Goal: Subscribe to service/newsletter

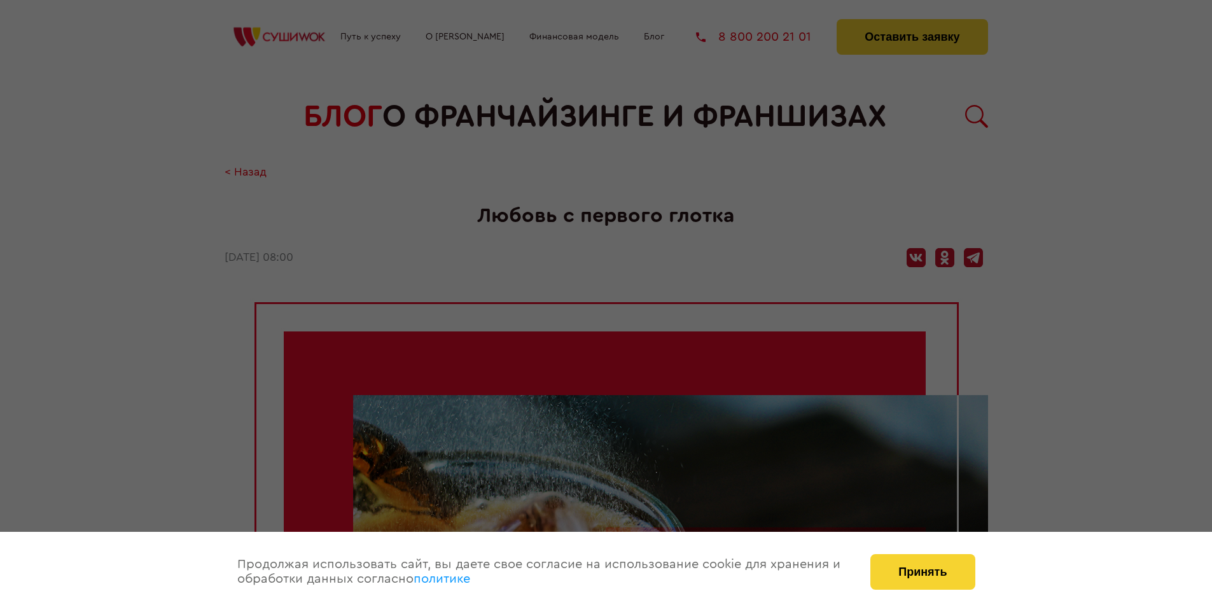
scroll to position [1620, 0]
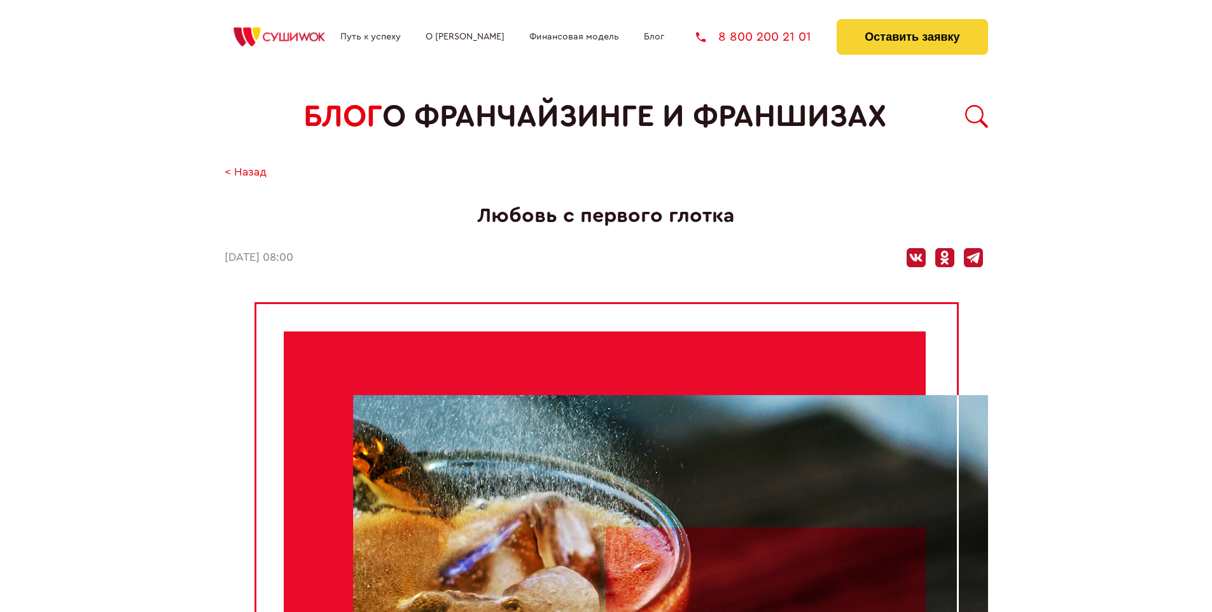
scroll to position [1620, 0]
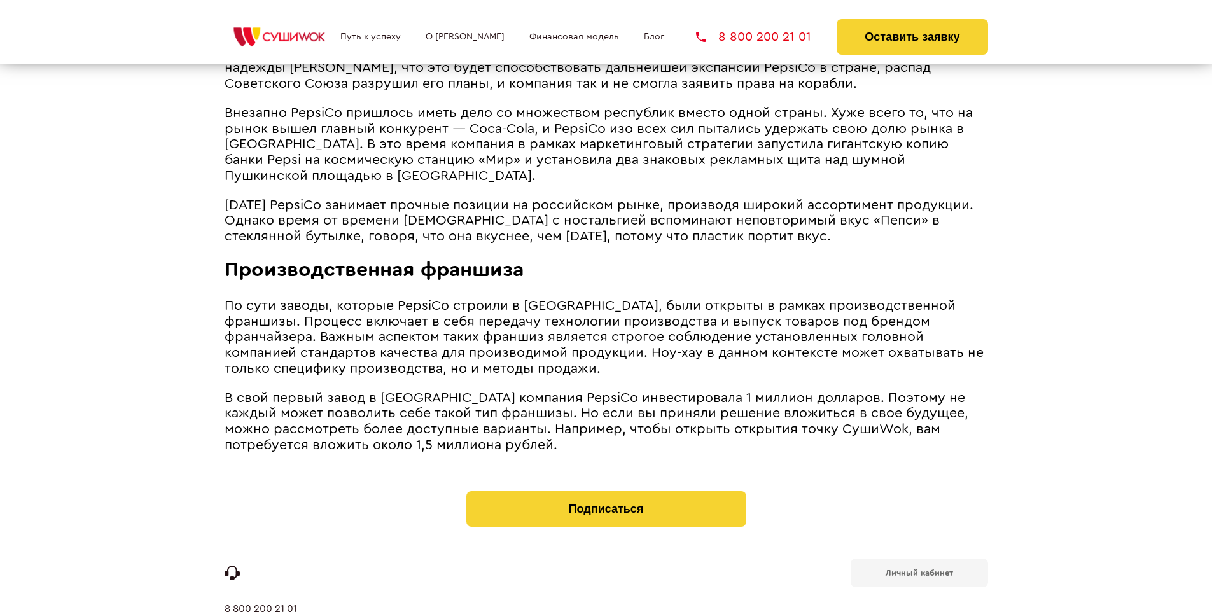
click at [918, 569] on b "Личный кабинет" at bounding box center [918, 573] width 67 height 8
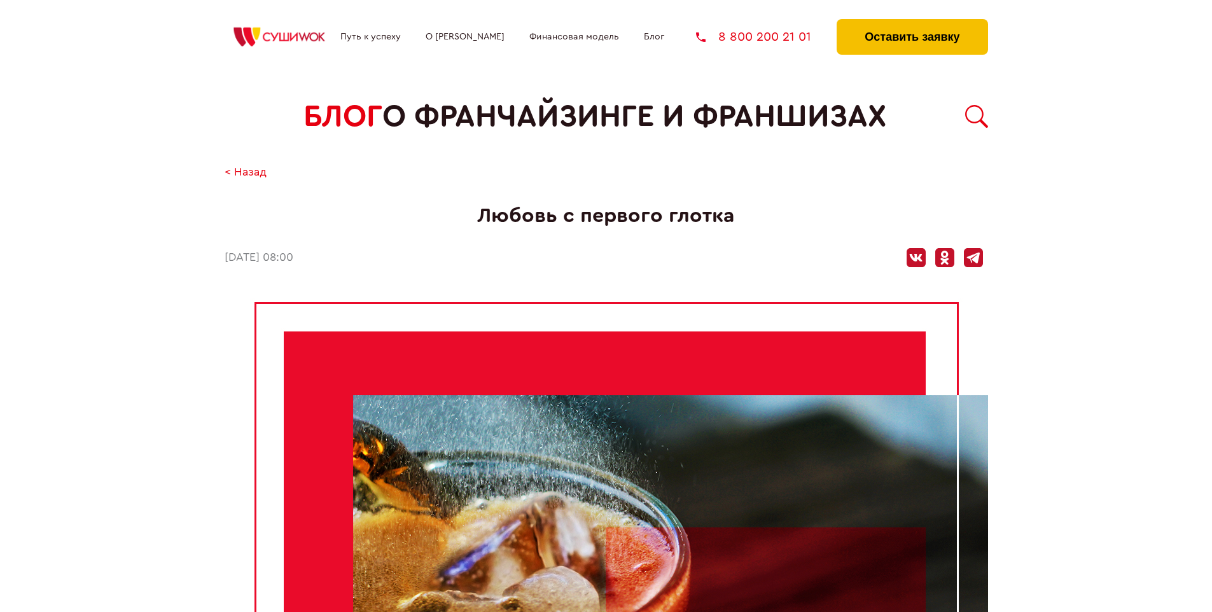
click at [911, 22] on button "Оставить заявку" at bounding box center [911, 37] width 151 height 36
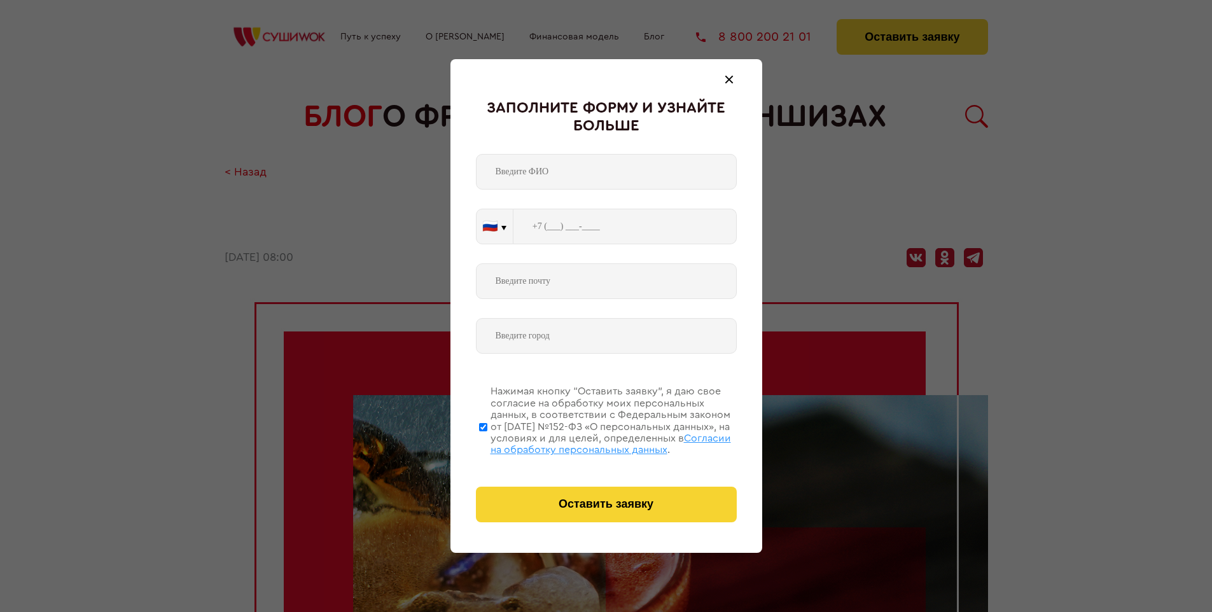
click at [590, 442] on span "Согласии на обработку персональных данных" at bounding box center [610, 444] width 240 height 22
click at [487, 442] on input "Нажимая кнопку “Оставить заявку”, я даю свое согласие на обработку моих персона…" at bounding box center [483, 427] width 8 height 102
checkbox input "false"
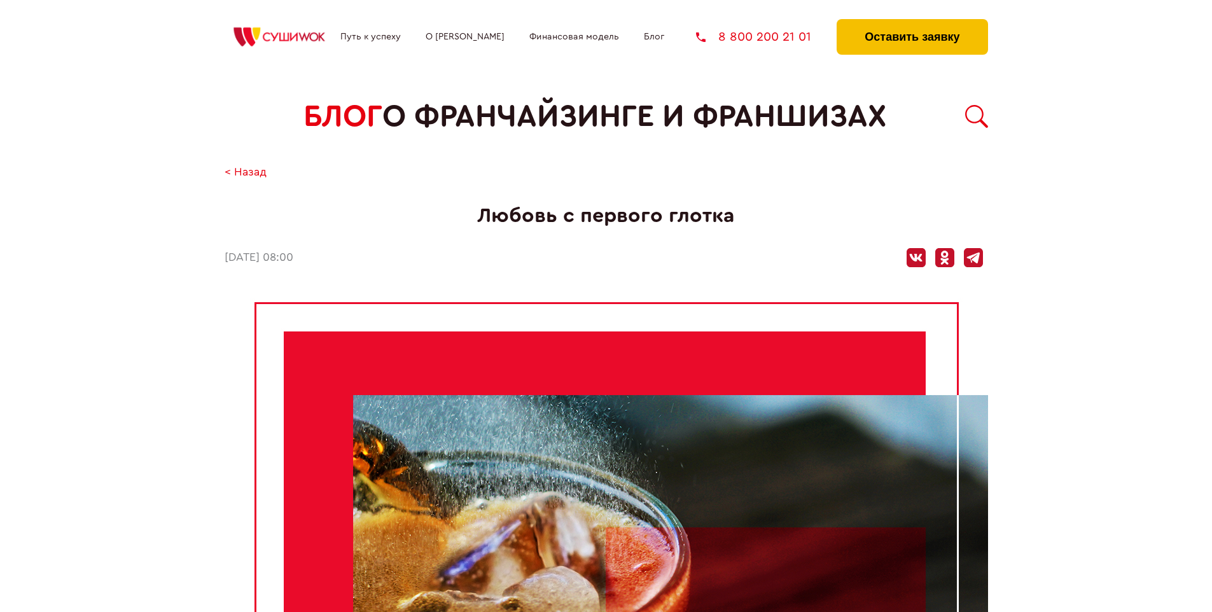
click at [911, 22] on button "Оставить заявку" at bounding box center [911, 37] width 151 height 36
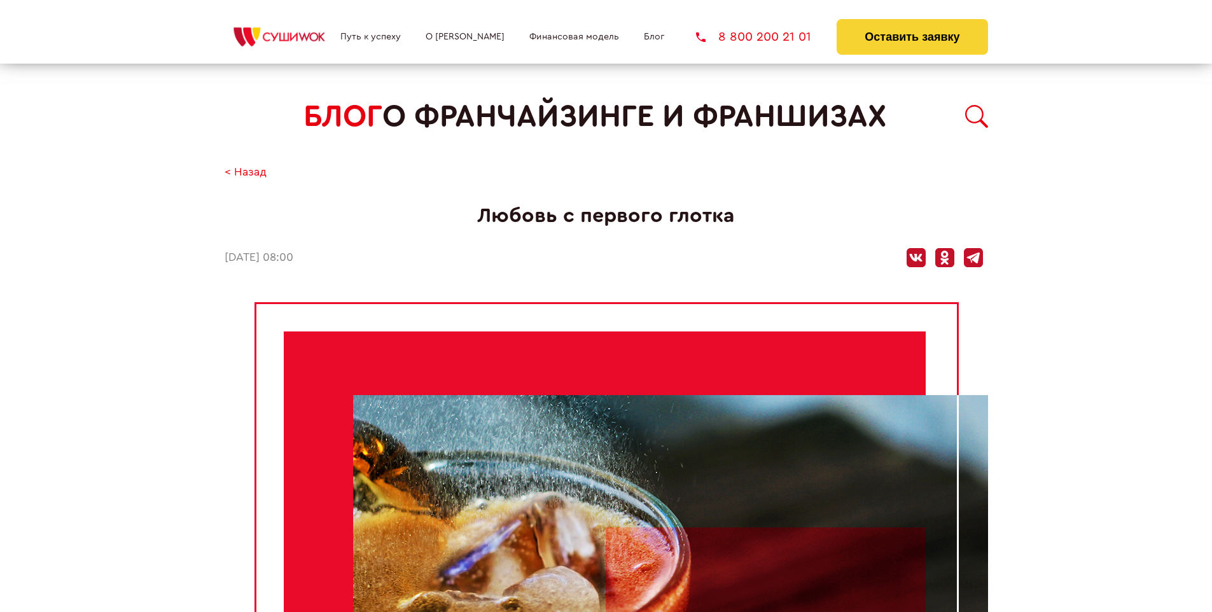
scroll to position [1620, 0]
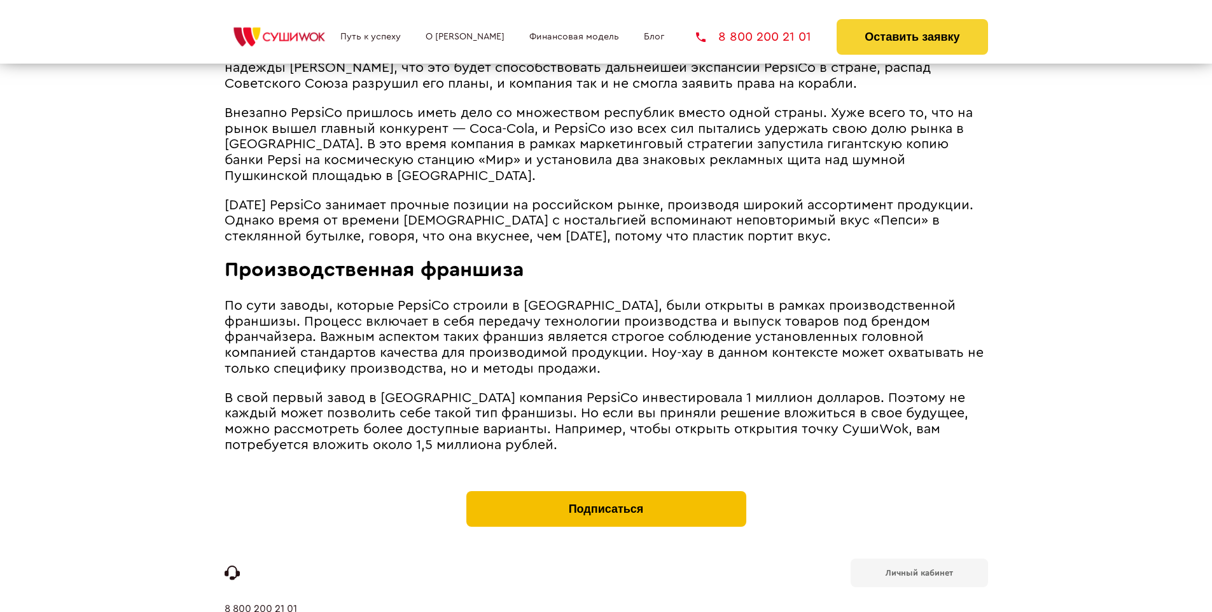
click at [605, 491] on button "Подписаться" at bounding box center [606, 509] width 280 height 36
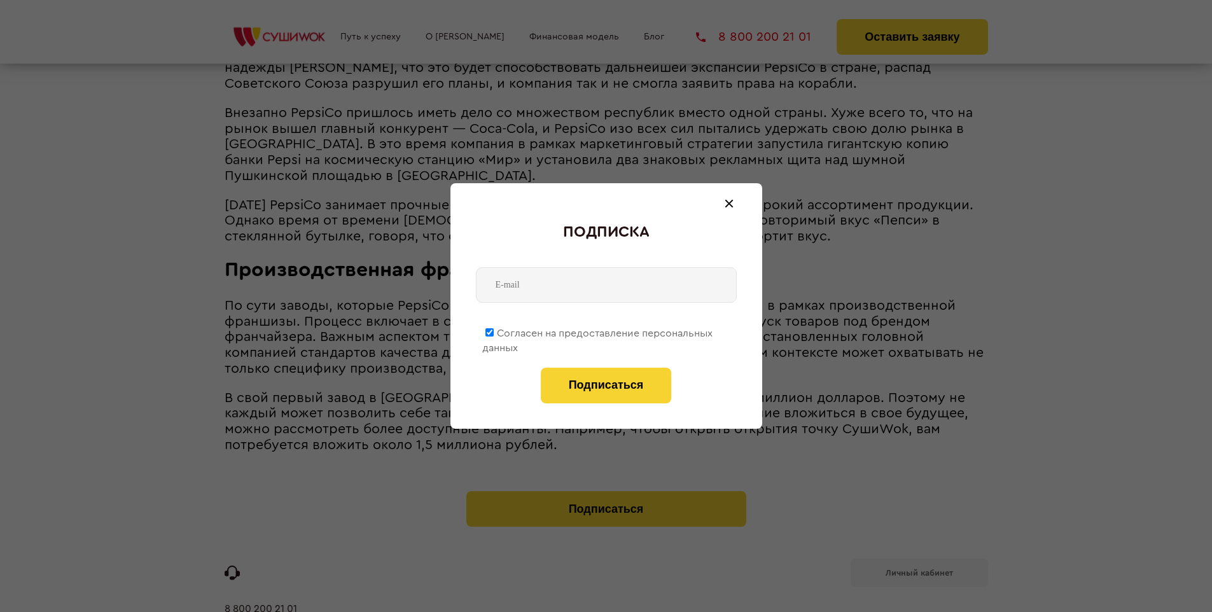
click at [598, 331] on span "Согласен на предоставление персональных данных" at bounding box center [597, 340] width 230 height 25
click at [494, 331] on input "Согласен на предоставление персональных данных" at bounding box center [489, 332] width 8 height 8
checkbox input "false"
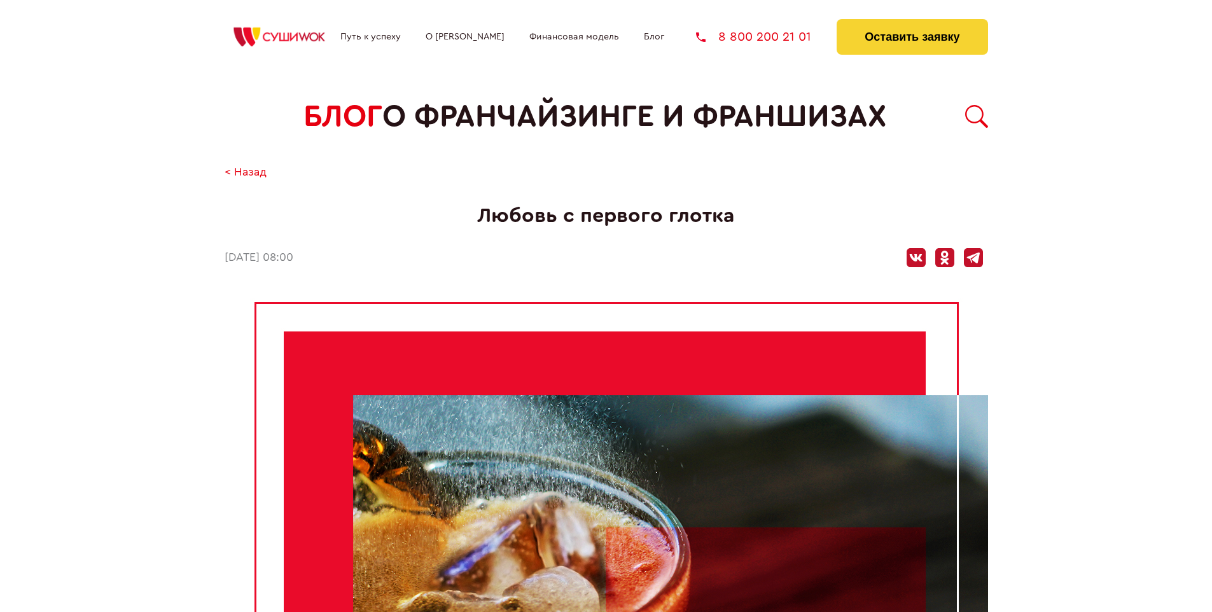
scroll to position [1620, 0]
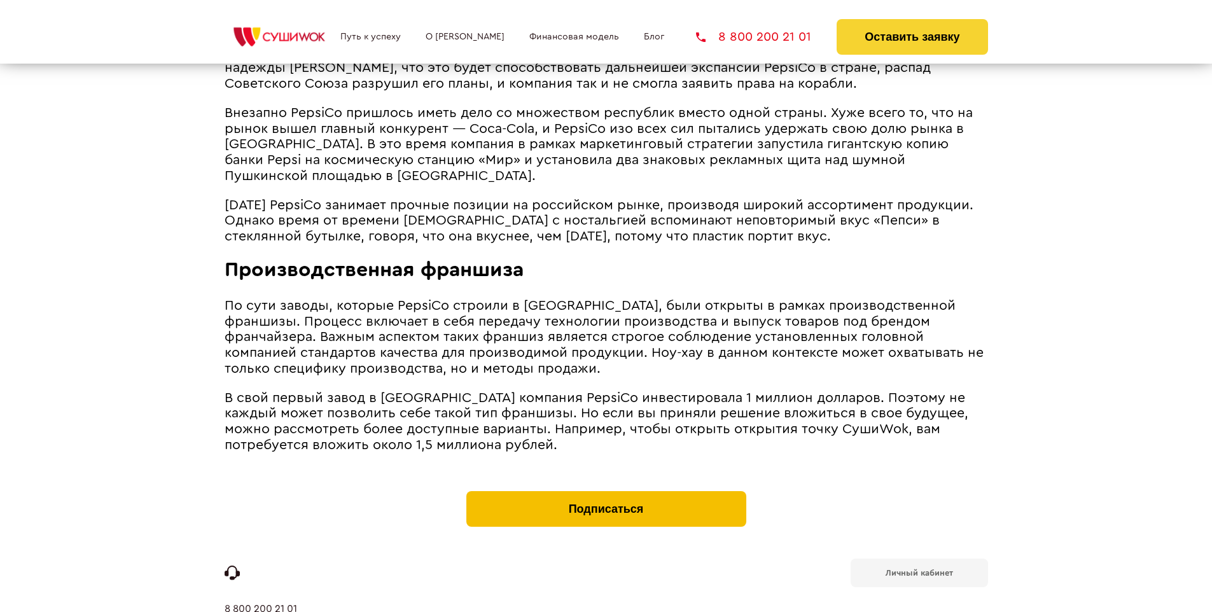
click at [605, 491] on button "Подписаться" at bounding box center [606, 509] width 280 height 36
